Goal: Navigation & Orientation: Go to known website

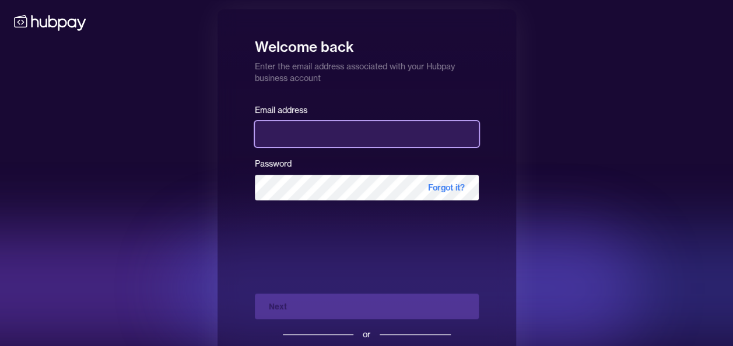
drag, startPoint x: 0, startPoint y: 0, endPoint x: 310, endPoint y: 124, distance: 333.9
click at [310, 124] on input "email" at bounding box center [367, 134] width 224 height 26
type input "**********"
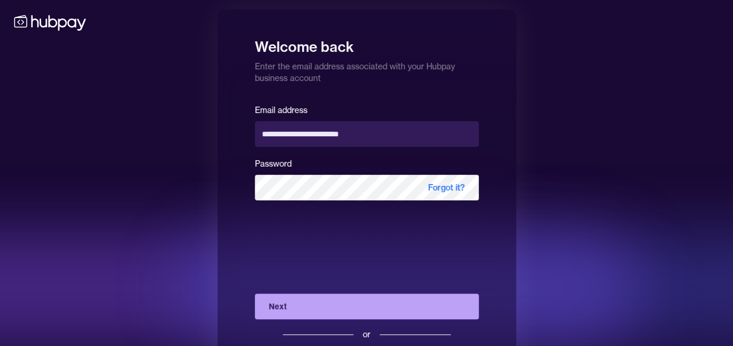
click at [308, 304] on button "Next" at bounding box center [367, 307] width 224 height 26
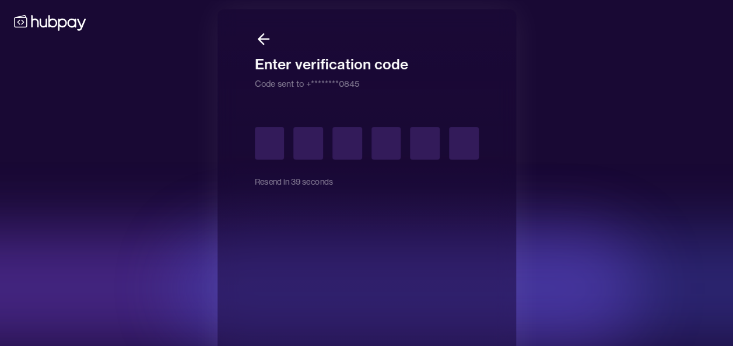
type input "*"
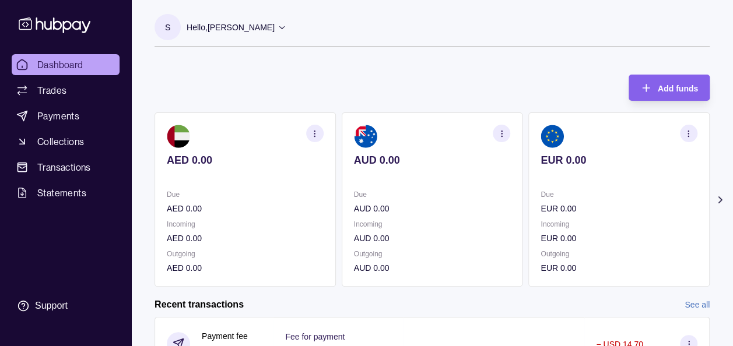
click at [723, 197] on icon at bounding box center [720, 200] width 12 height 12
